Goal: Obtain resource: Download file/media

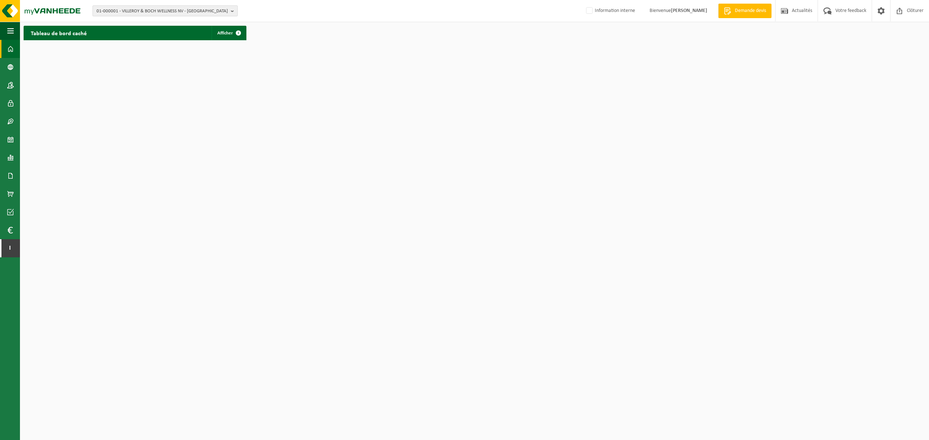
click at [209, 6] on span "01-000001 - VILLEROY & BOCH WELLNESS NV - ROESELARE" at bounding box center [161, 11] width 131 height 11
click at [173, 18] on input "text" at bounding box center [164, 22] width 141 height 9
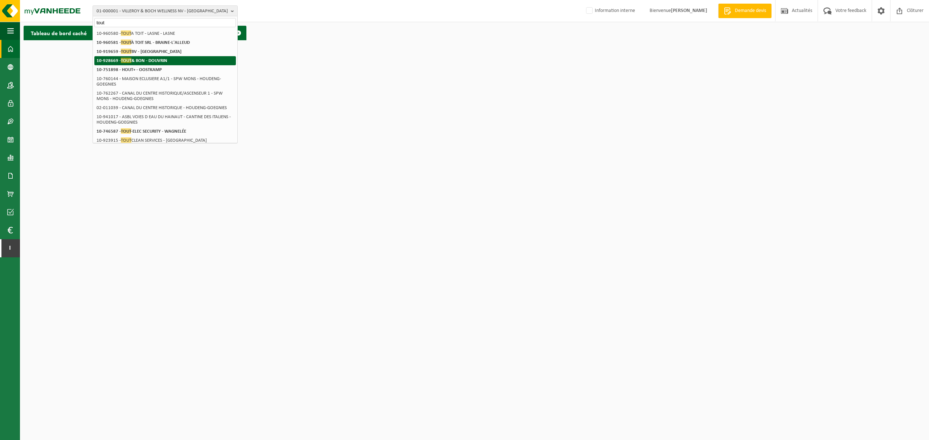
type input "tout"
click at [154, 60] on strong "10-928669 - TOUT & BON - DOUVRIN" at bounding box center [131, 60] width 71 height 5
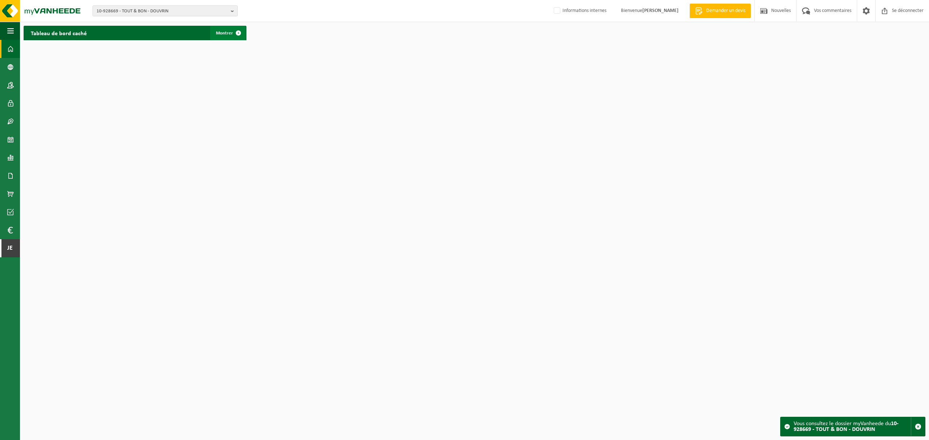
click at [227, 31] on font "Montrer" at bounding box center [224, 33] width 17 height 5
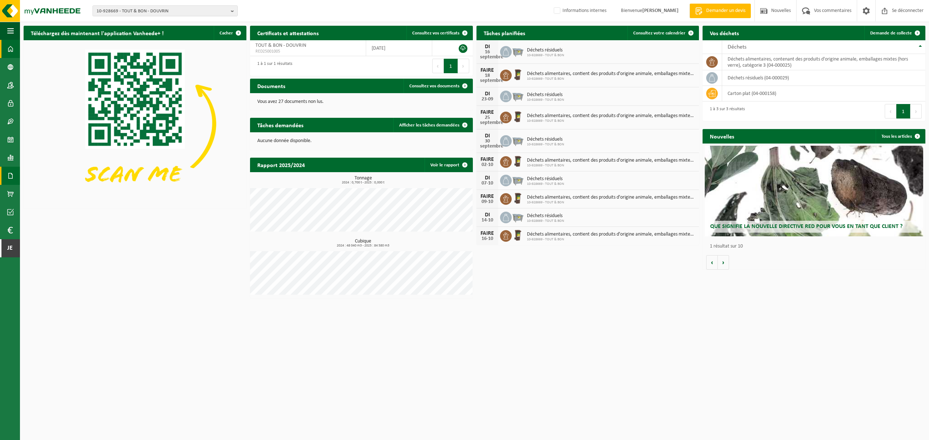
click at [9, 173] on span at bounding box center [10, 176] width 7 height 18
click at [60, 174] on link "Factures" at bounding box center [49, 176] width 54 height 14
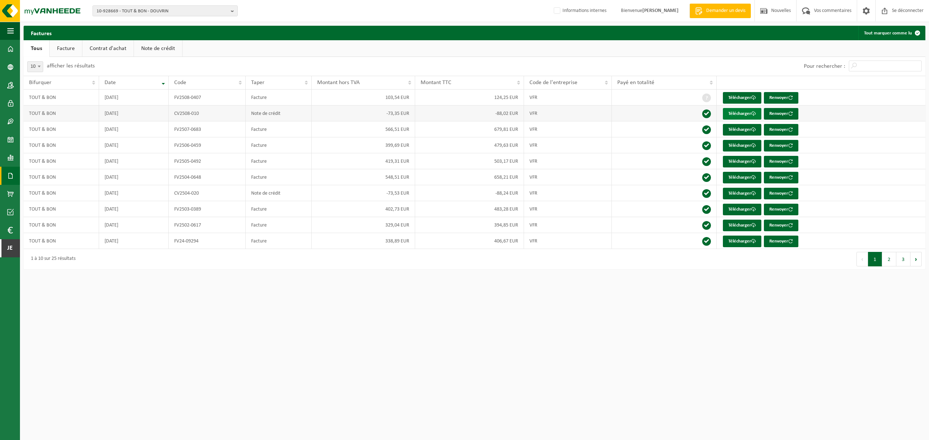
click at [745, 112] on font "Télécharger" at bounding box center [739, 113] width 23 height 5
